Goal: Information Seeking & Learning: Check status

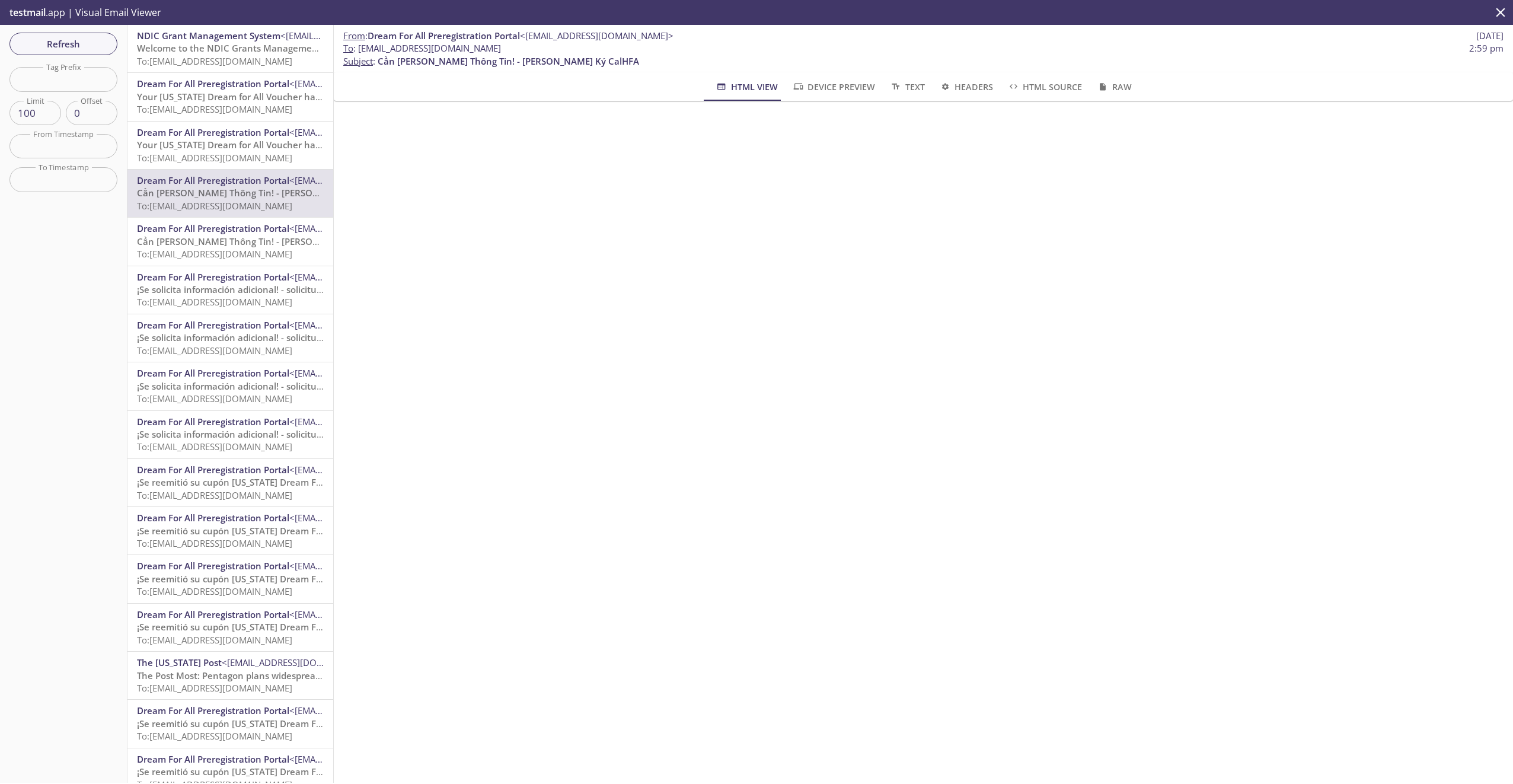
click at [213, 335] on span "¡Se solicita información adicional! - solicitud de CalHFA" at bounding box center [253, 338] width 231 height 12
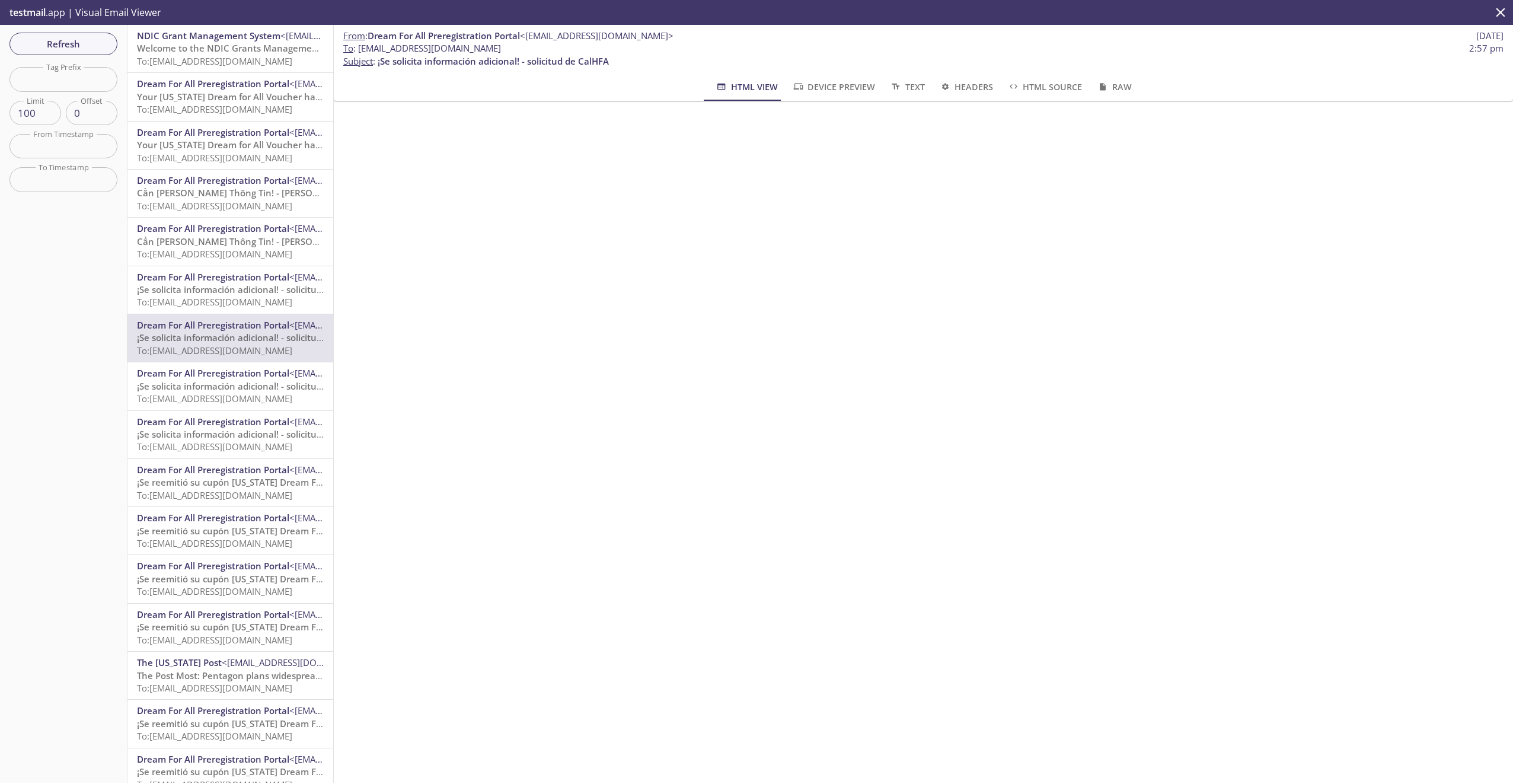
click at [196, 57] on span "To: [EMAIL_ADDRESS][DOMAIN_NAME]" at bounding box center [215, 61] width 155 height 12
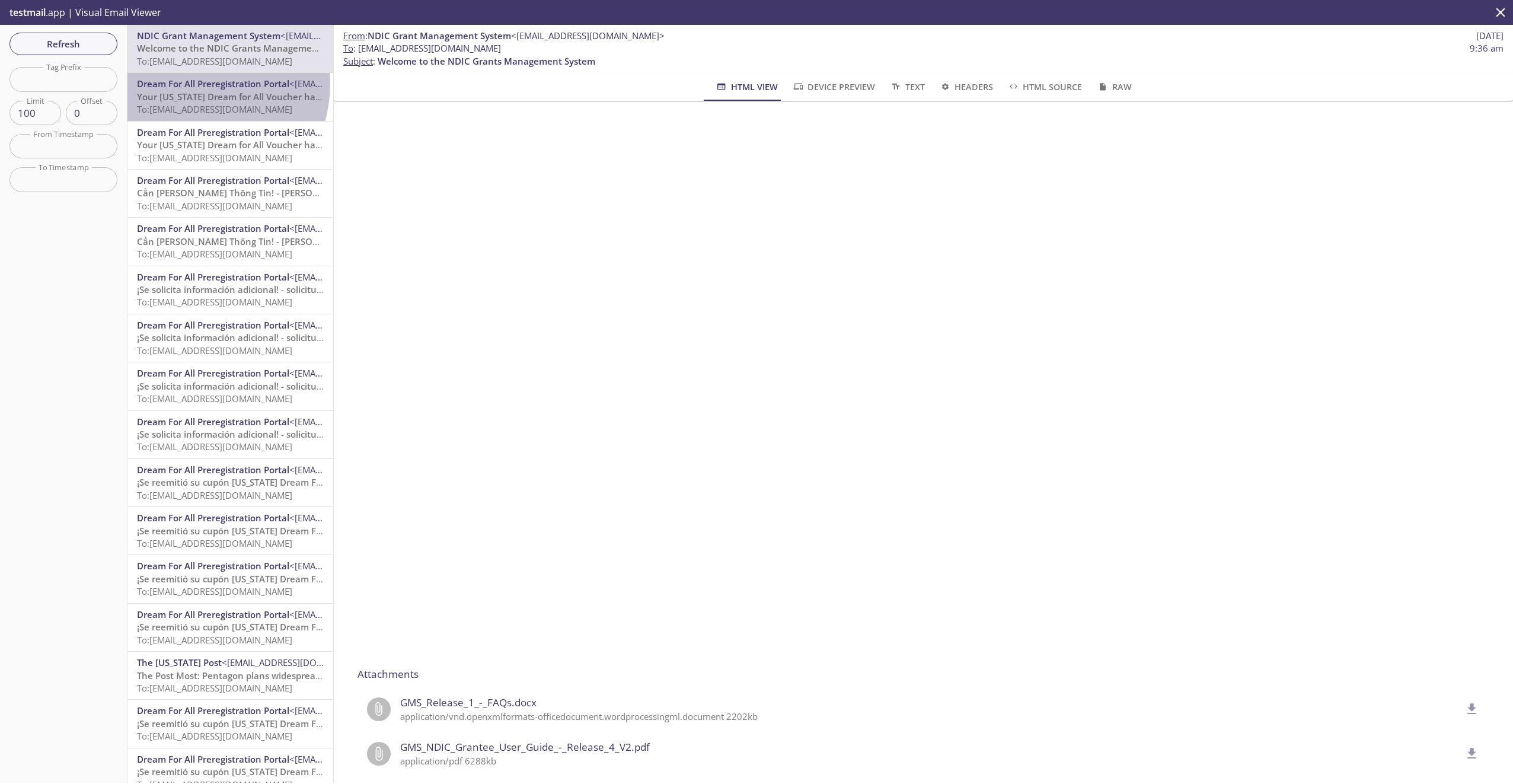
click at [188, 83] on span "Dream For All Preregistration Portal" at bounding box center [213, 84] width 152 height 12
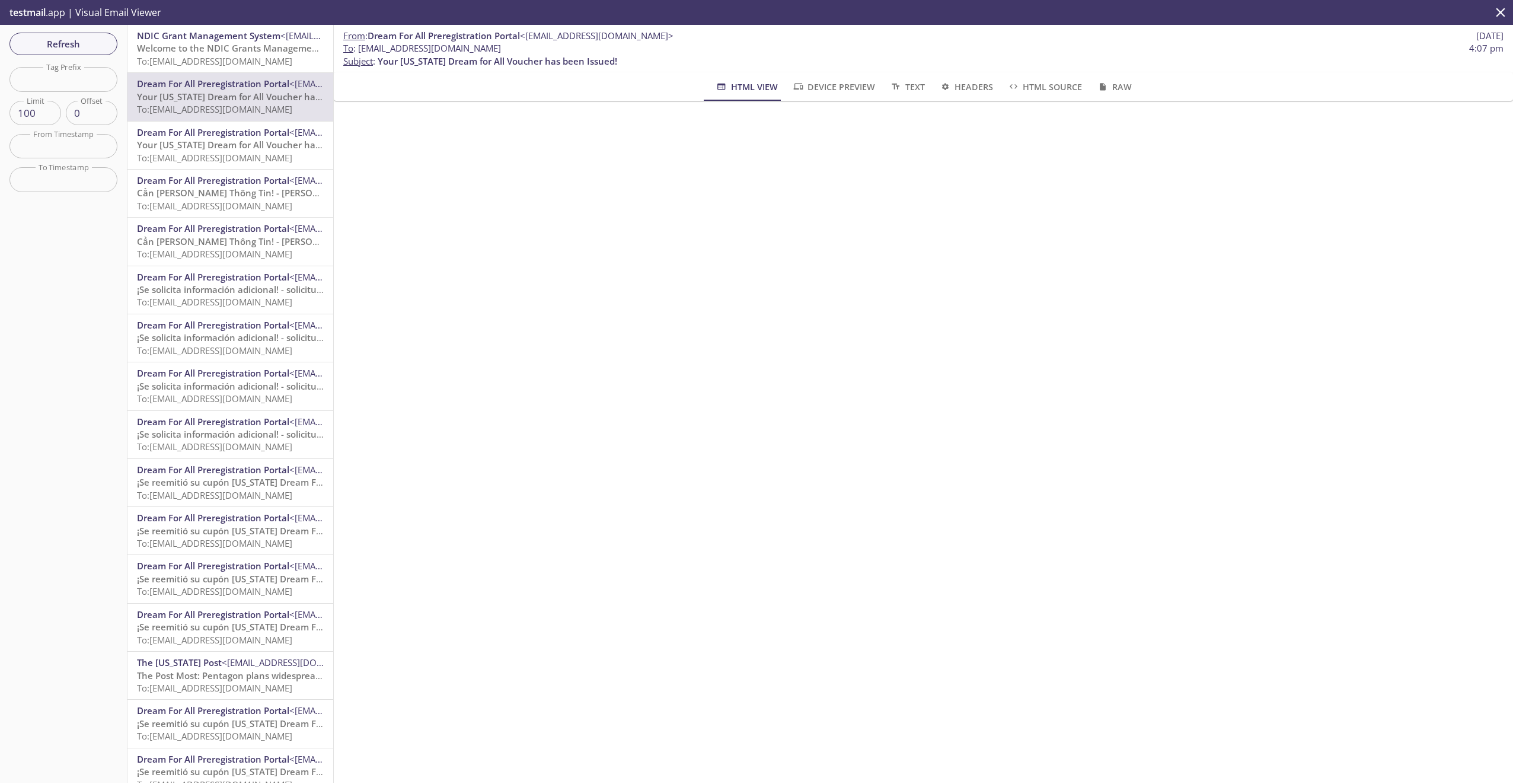
click at [198, 128] on span "Dream For All Preregistration Portal" at bounding box center [213, 133] width 152 height 12
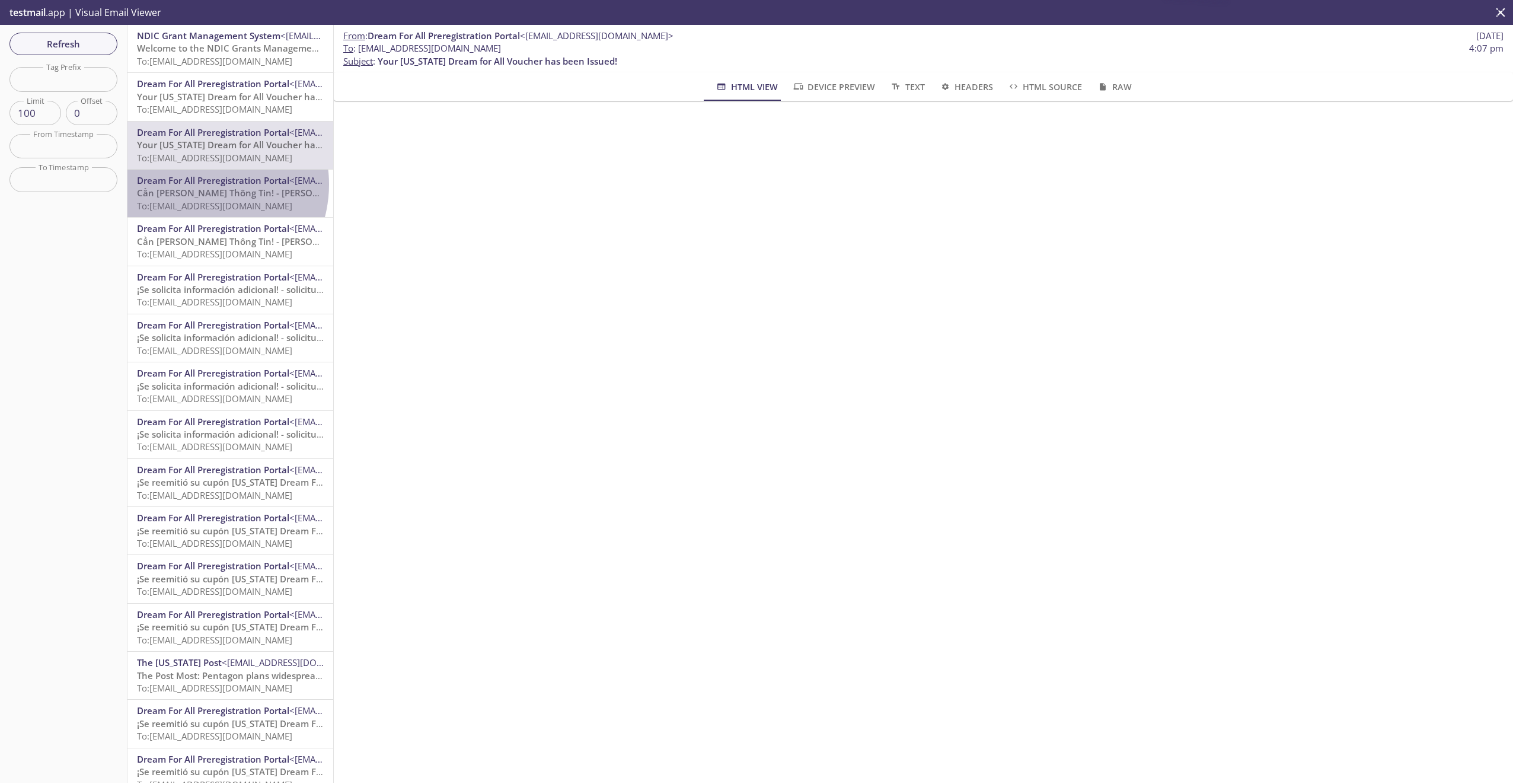
click at [198, 185] on span "Dream For All Preregistration Portal" at bounding box center [213, 180] width 152 height 12
